Goal: Communication & Community: Answer question/provide support

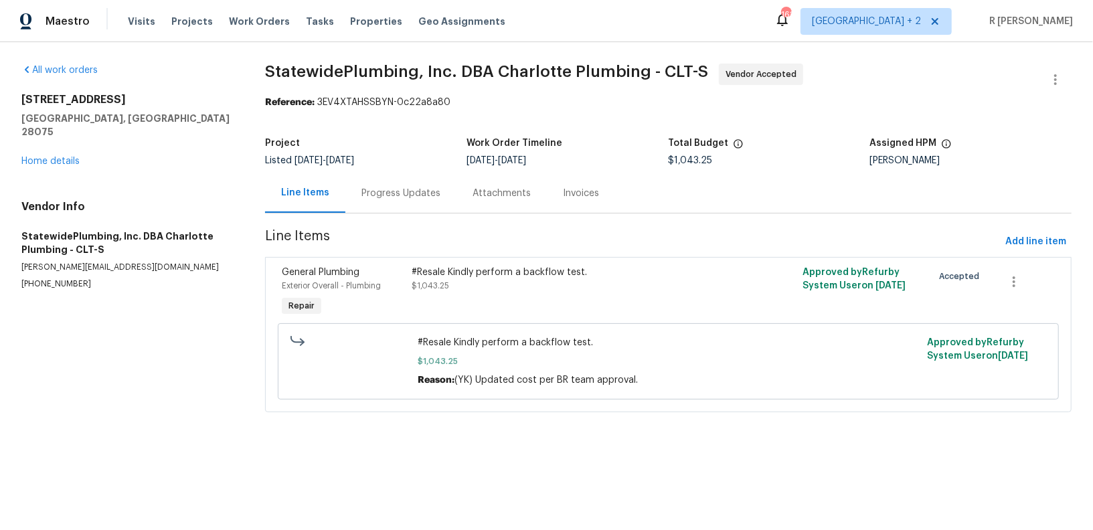
click at [428, 179] on div "Progress Updates" at bounding box center [400, 192] width 111 height 39
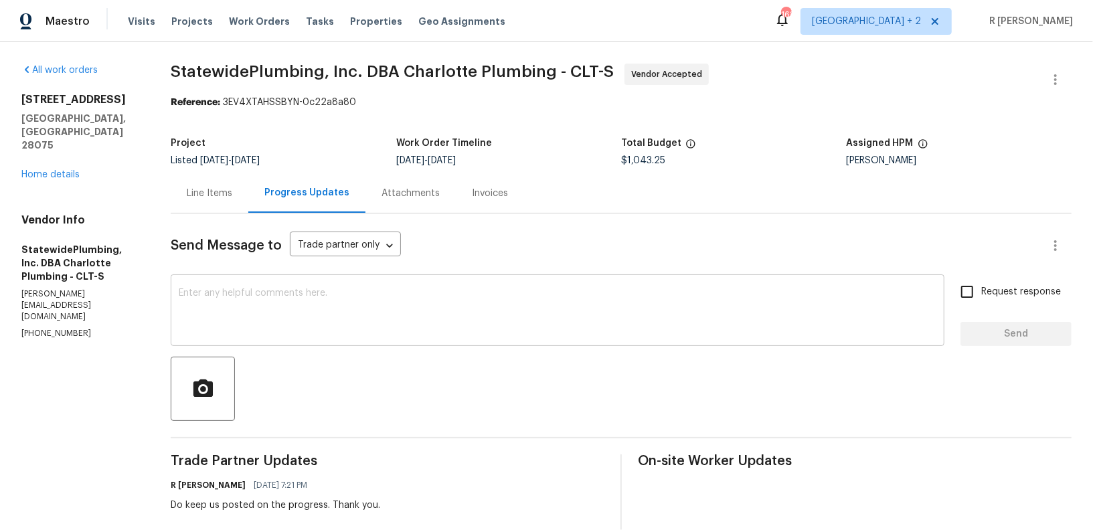
click at [344, 280] on div "x ​" at bounding box center [558, 312] width 774 height 68
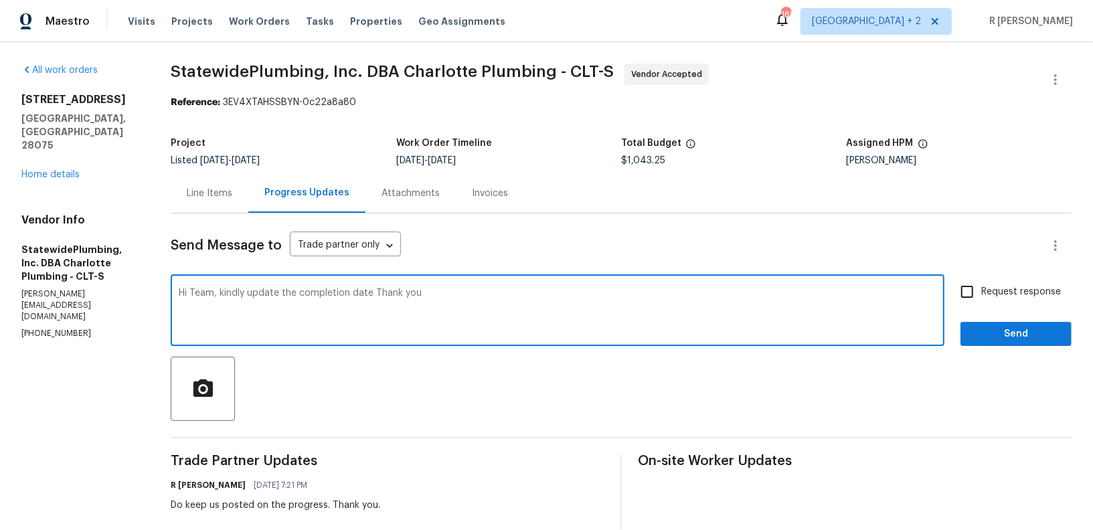
click at [382, 291] on textarea "Hi Team, kindly update the completion date Thank you" at bounding box center [558, 311] width 758 height 47
type textarea "Hi Team, kindly update the completion date. Thank you"
click at [995, 290] on span "Request response" at bounding box center [1021, 292] width 80 height 14
click at [981, 290] on input "Request response" at bounding box center [967, 292] width 28 height 28
checkbox input "true"
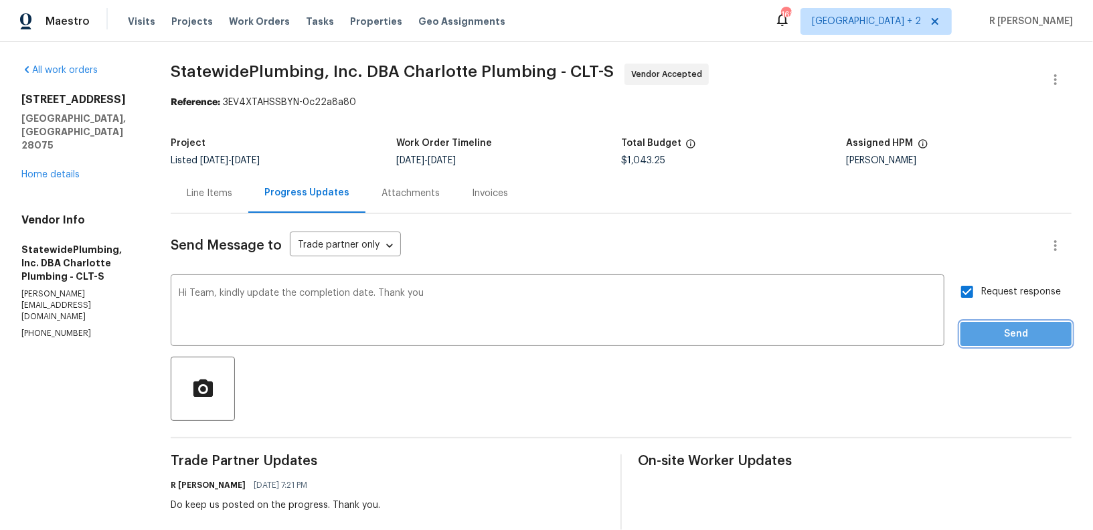
click at [993, 326] on span "Send" at bounding box center [1016, 334] width 90 height 17
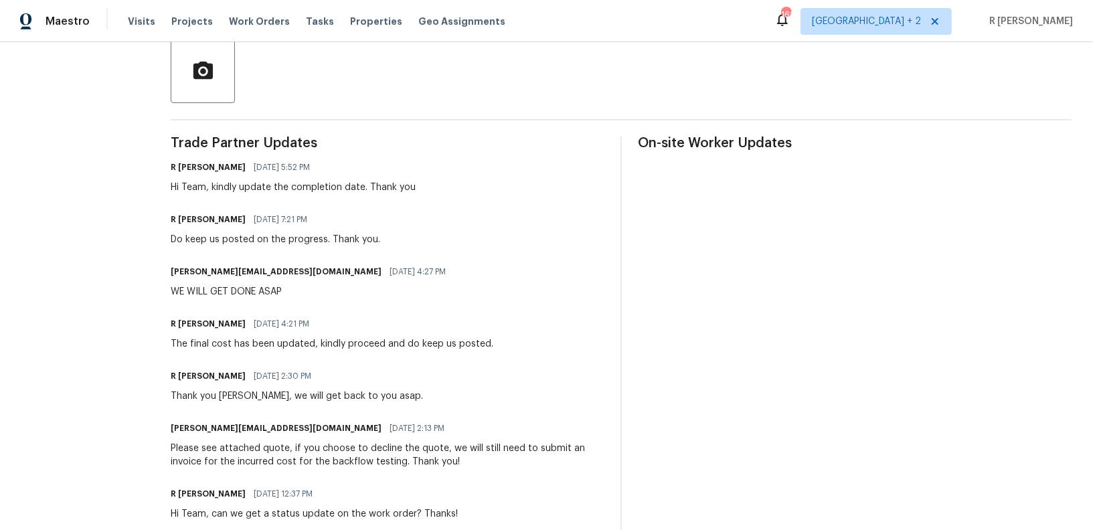
scroll to position [317, 0]
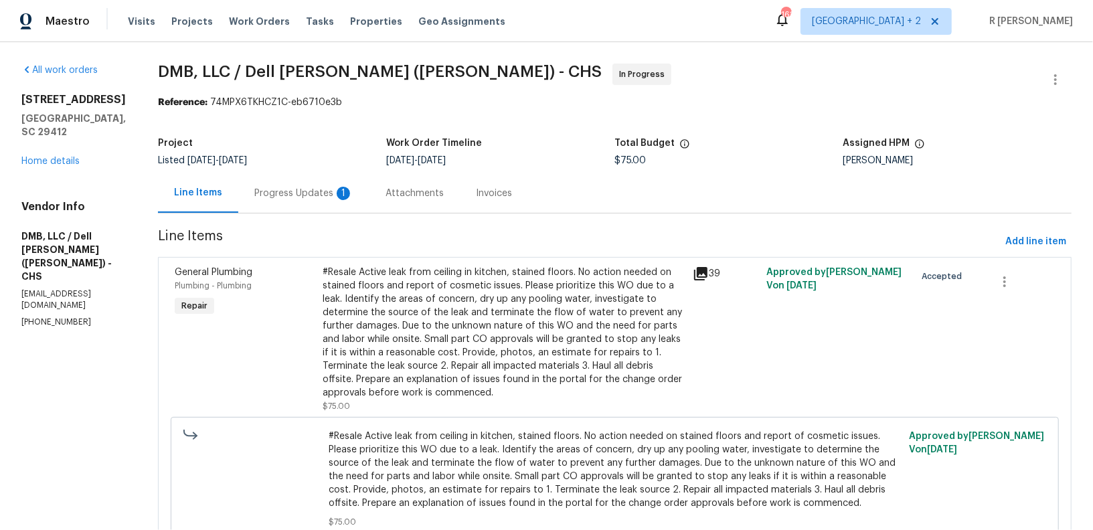
click at [313, 187] on div "Progress Updates 1" at bounding box center [303, 193] width 99 height 13
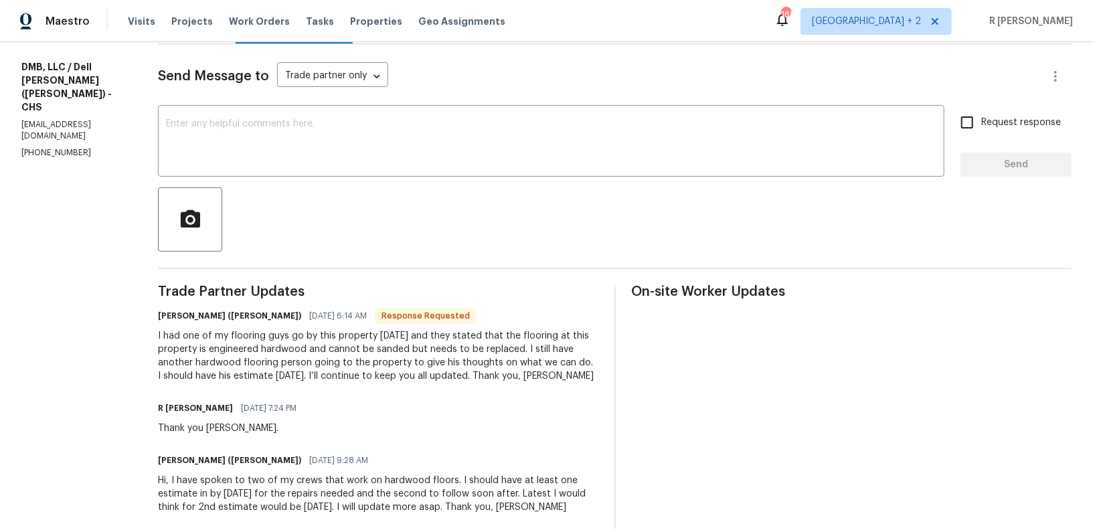
scroll to position [174, 0]
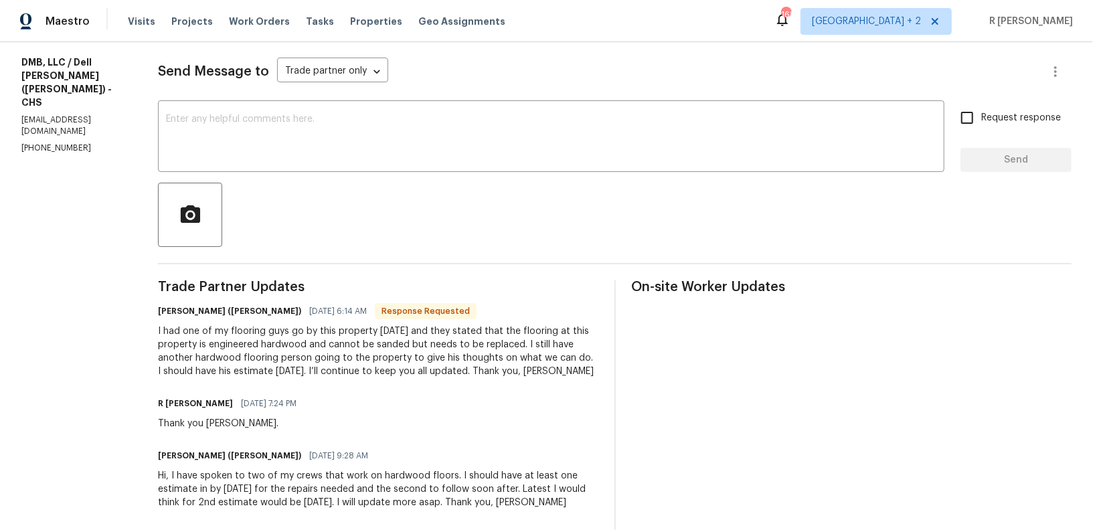
click at [180, 417] on div "Thank you Dell." at bounding box center [231, 423] width 147 height 13
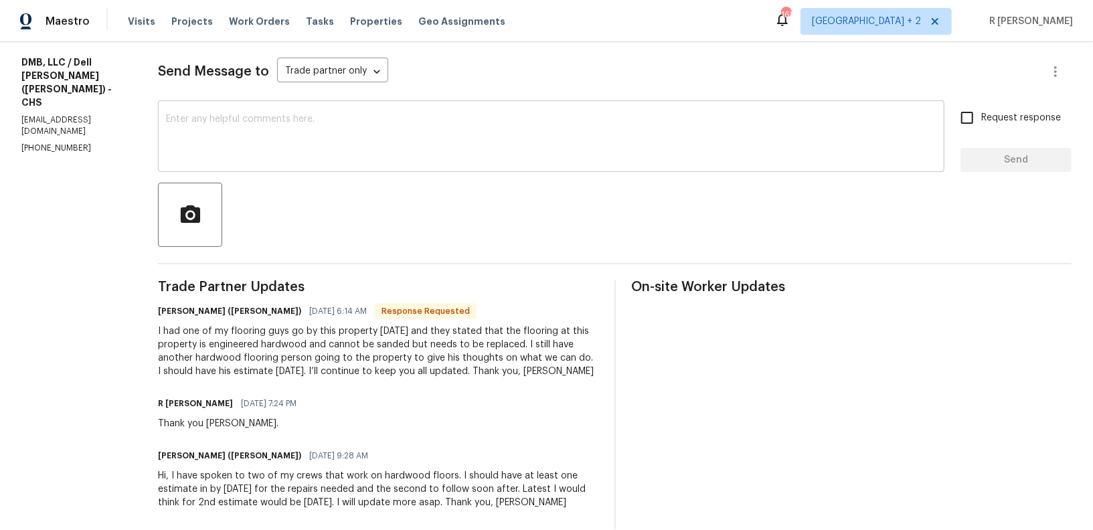
click at [406, 113] on div "x ​" at bounding box center [551, 138] width 786 height 68
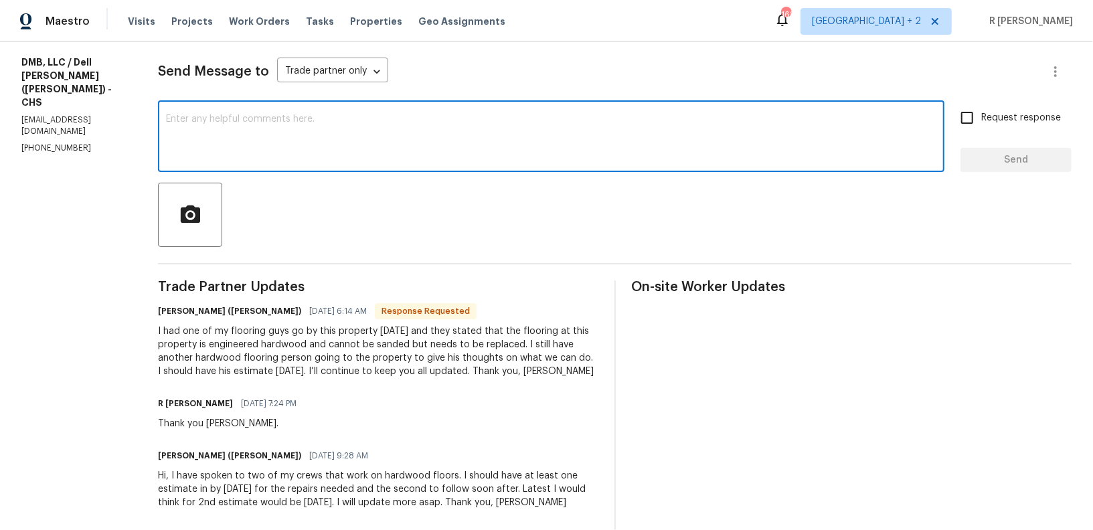
paste textarea "Thank you Dell."
type textarea "Thank you Dell."
click at [981, 161] on span "Send" at bounding box center [1016, 160] width 90 height 17
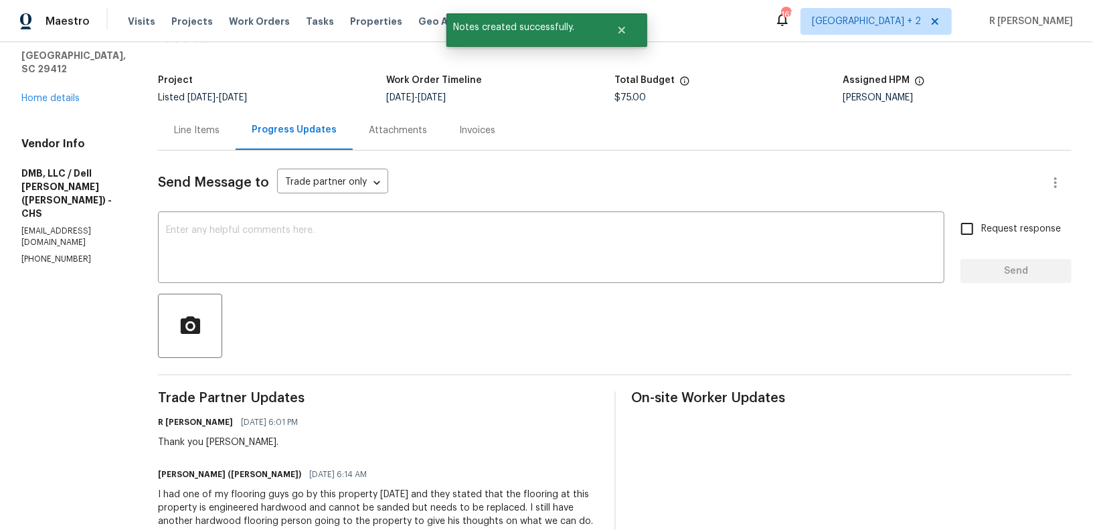
scroll to position [136, 0]
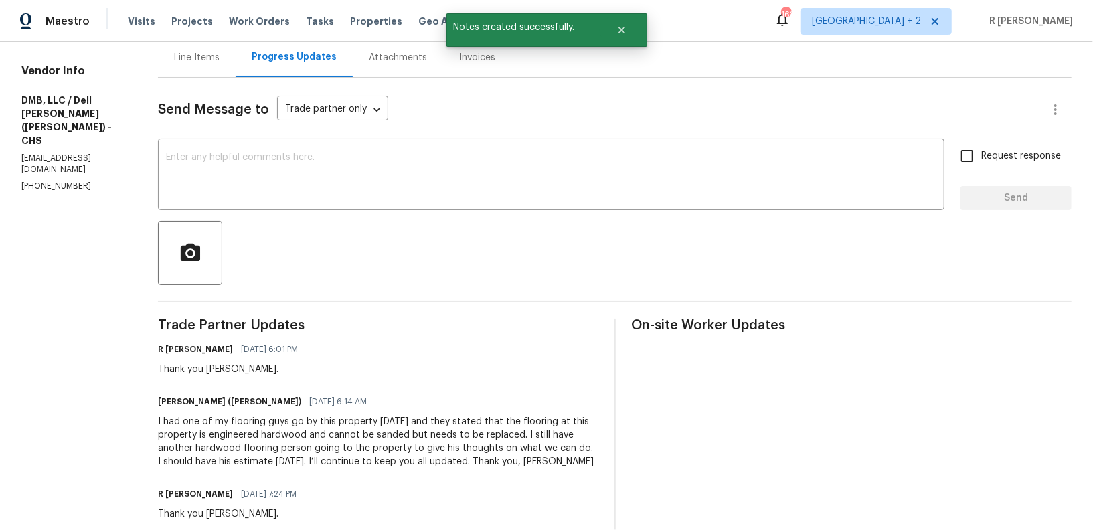
click at [295, 449] on div "I had one of my flooring guys go by this property yesterday and they stated tha…" at bounding box center [378, 442] width 440 height 54
click at [295, 444] on div "I had one of my flooring guys go by this property yesterday and they stated tha…" at bounding box center [378, 442] width 440 height 54
click at [306, 452] on div "I had one of my flooring guys go by this property yesterday and they stated tha…" at bounding box center [378, 442] width 440 height 54
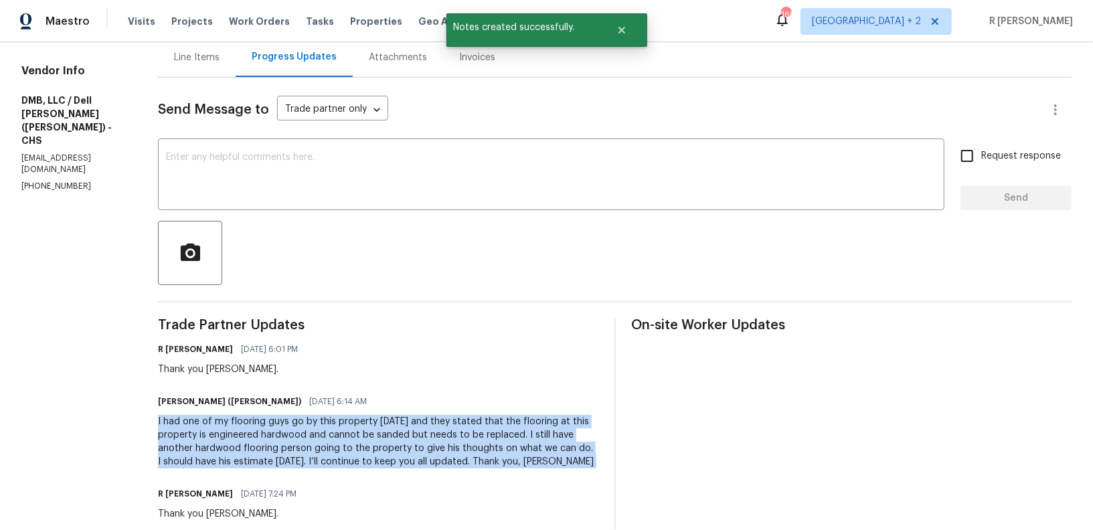
click at [306, 452] on div "I had one of my flooring guys go by this property yesterday and they stated tha…" at bounding box center [378, 442] width 440 height 54
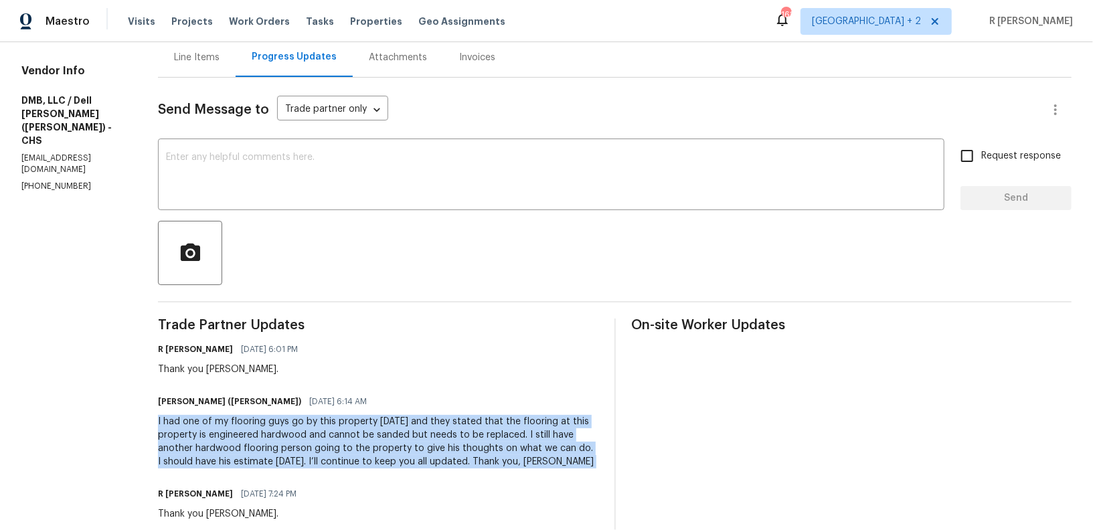
copy div "I had one of my flooring guys go by this property yesterday and they stated tha…"
